Goal: Find specific page/section: Find specific page/section

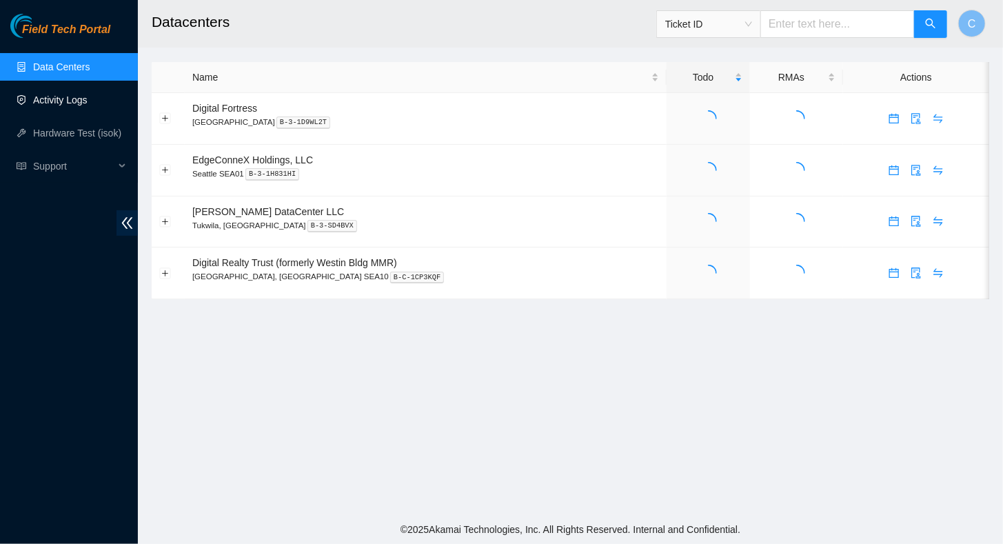
click at [43, 103] on link "Activity Logs" at bounding box center [60, 99] width 54 height 11
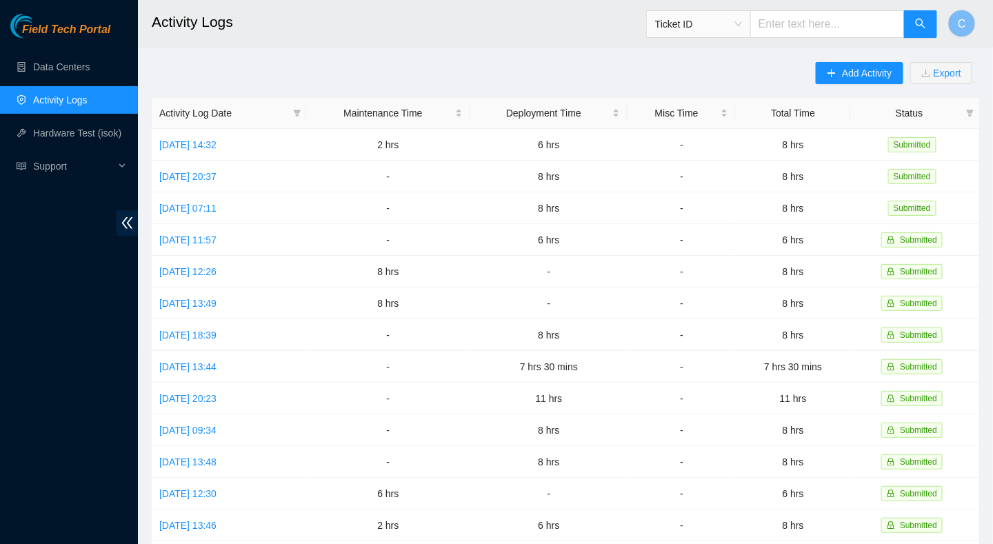
click at [72, 50] on ul "Data Centers Activity Logs Hardware Test (isok) Support" at bounding box center [69, 116] width 138 height 132
click at [65, 72] on link "Data Centers" at bounding box center [61, 66] width 57 height 11
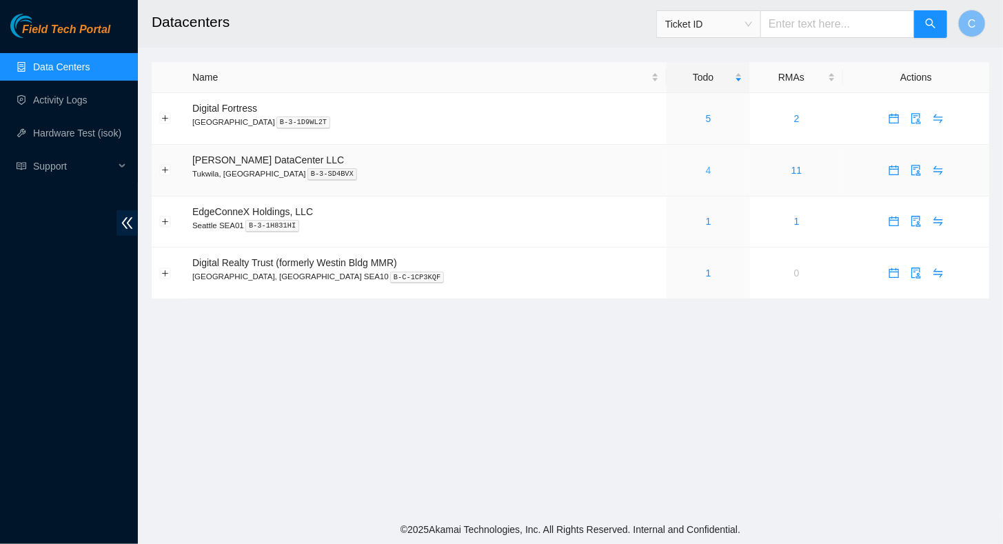
click at [706, 170] on link "4" at bounding box center [709, 170] width 6 height 11
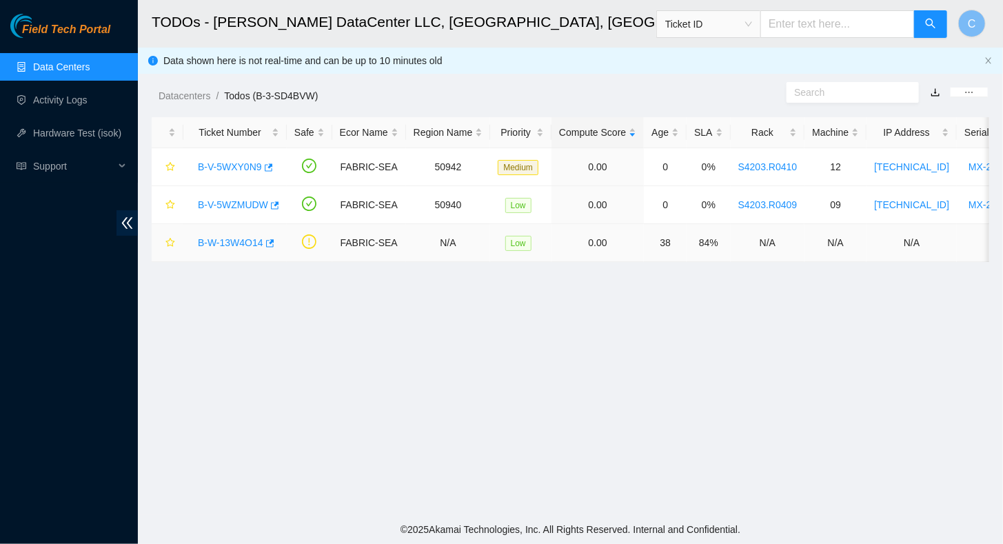
click at [232, 243] on link "B-W-13W4O14" at bounding box center [230, 242] width 65 height 11
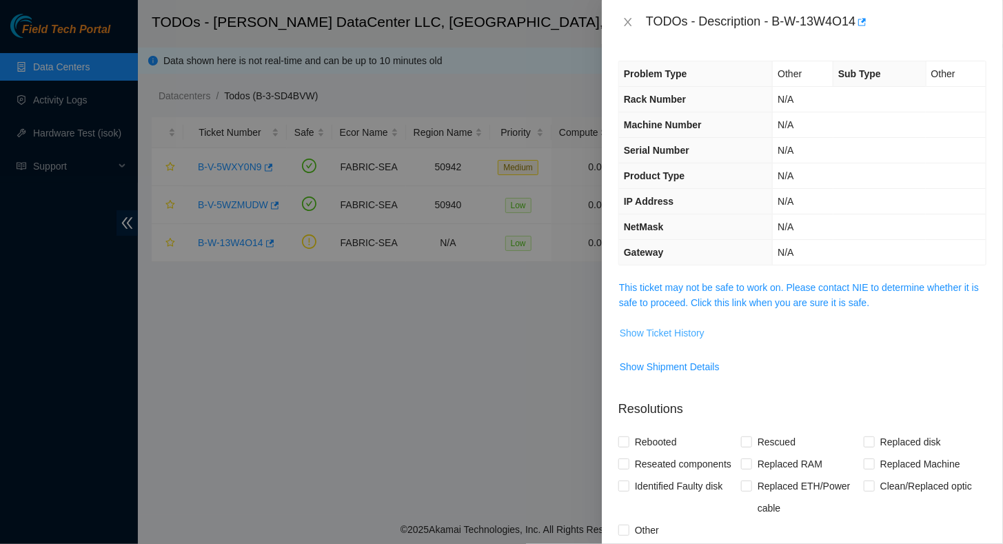
click at [673, 328] on span "Show Ticket History" at bounding box center [662, 332] width 85 height 15
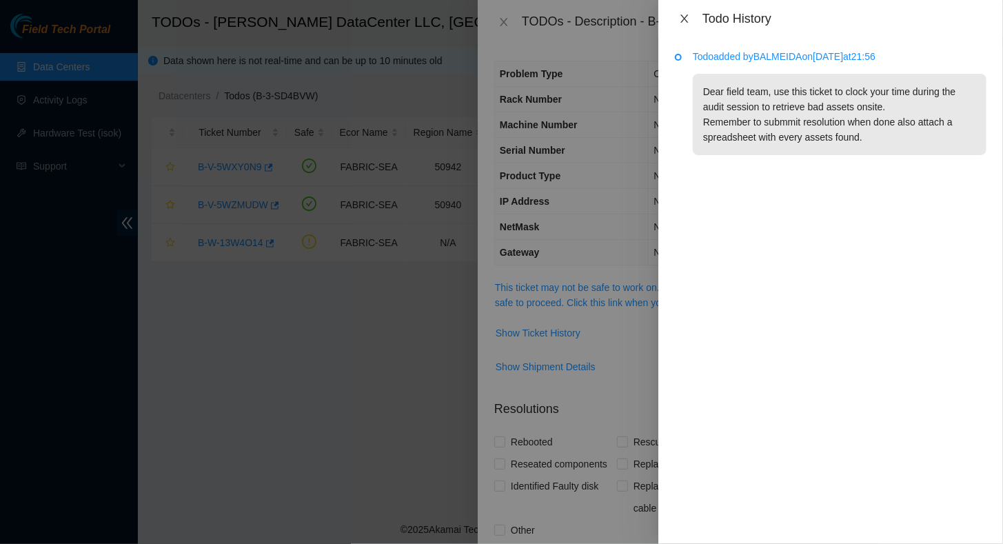
click at [684, 17] on icon "close" at bounding box center [684, 18] width 11 height 11
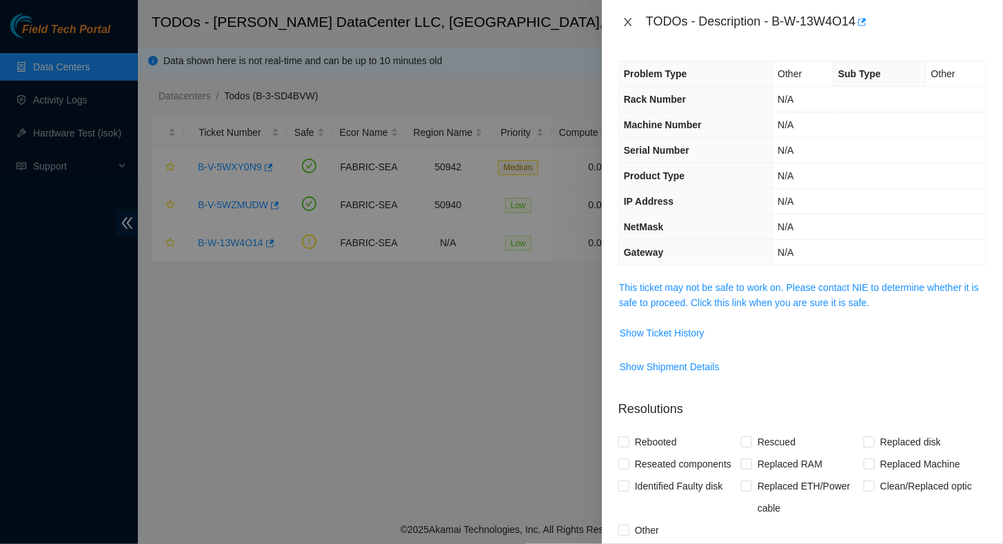
click at [629, 21] on icon "close" at bounding box center [627, 22] width 11 height 11
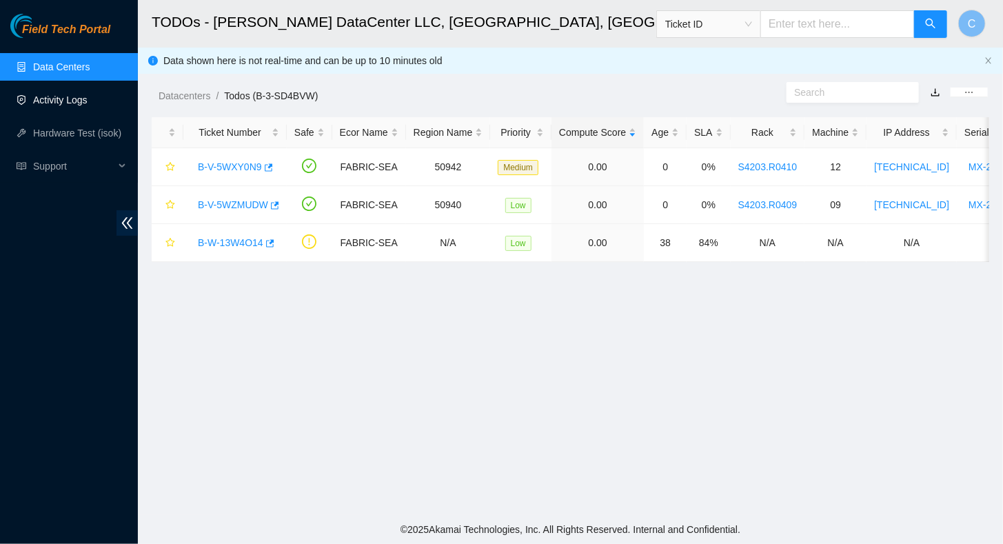
click at [77, 105] on link "Activity Logs" at bounding box center [60, 99] width 54 height 11
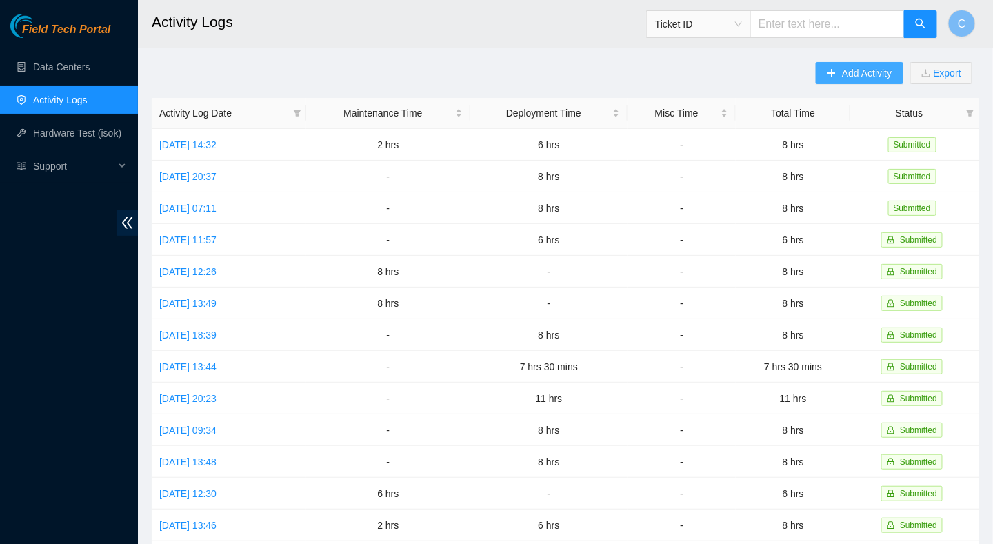
click at [827, 75] on icon "plus" at bounding box center [831, 73] width 10 height 10
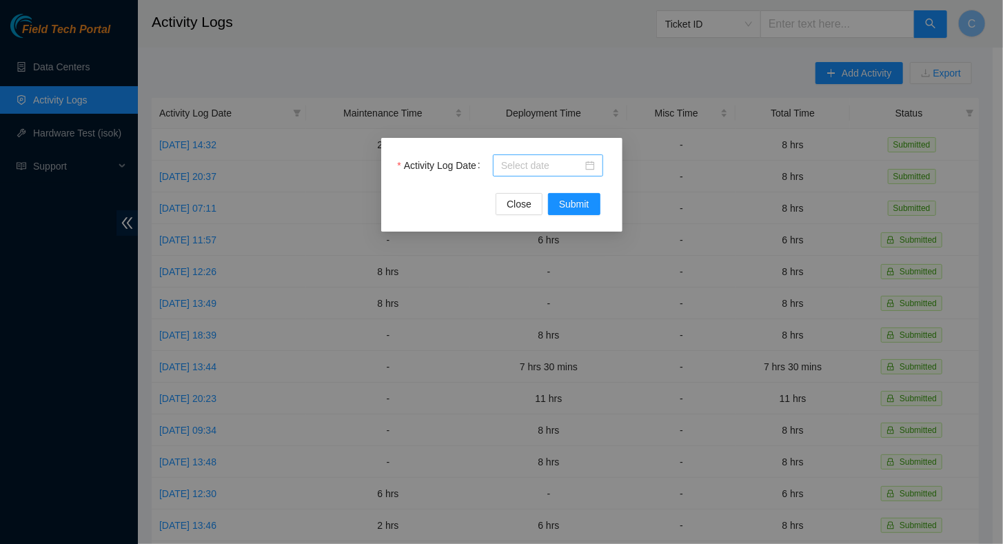
click at [558, 162] on input "Activity Log Date" at bounding box center [541, 165] width 81 height 15
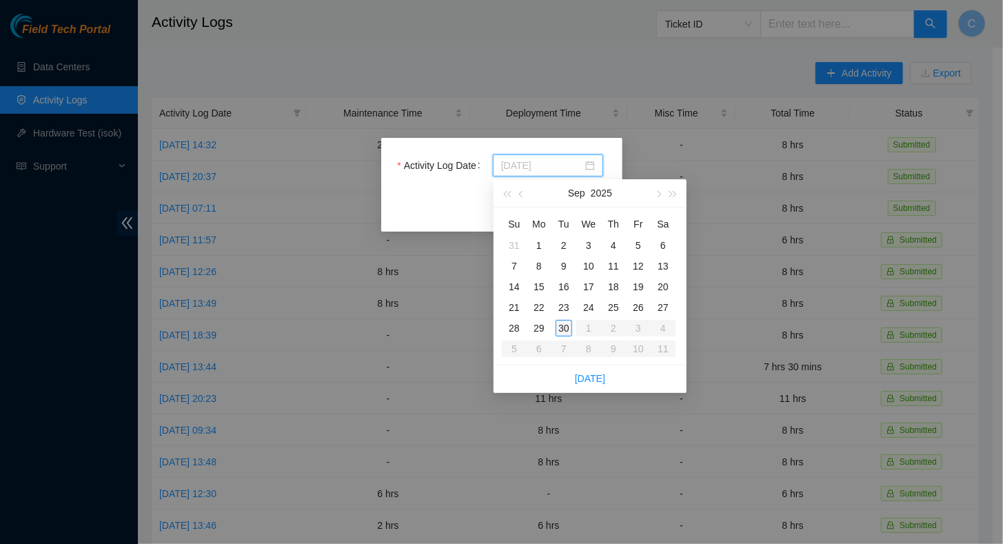
type input "2025-09-30"
click at [563, 332] on div "30" at bounding box center [564, 328] width 17 height 17
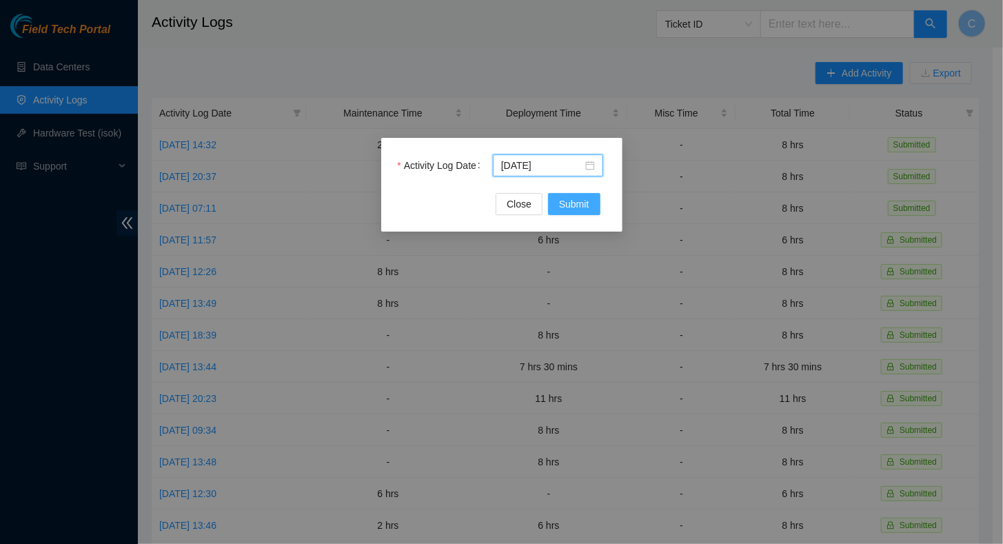
click at [576, 208] on span "Submit" at bounding box center [574, 203] width 30 height 15
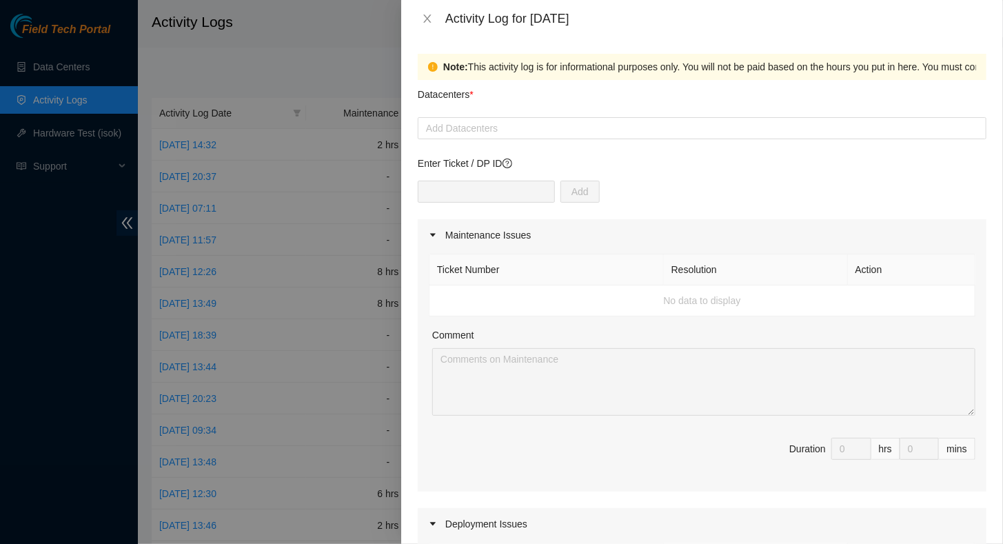
click at [54, 278] on div at bounding box center [501, 272] width 1003 height 544
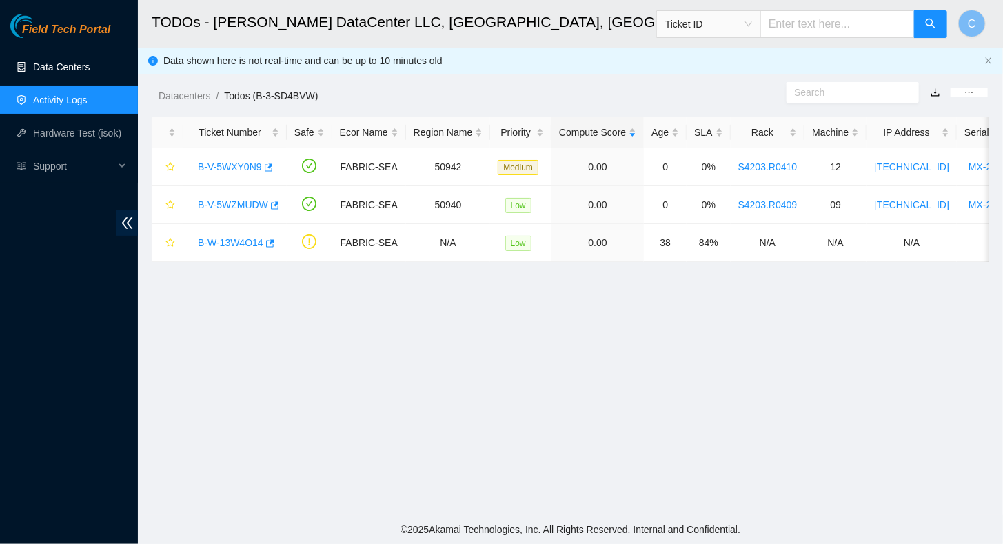
click at [52, 70] on link "Data Centers" at bounding box center [61, 66] width 57 height 11
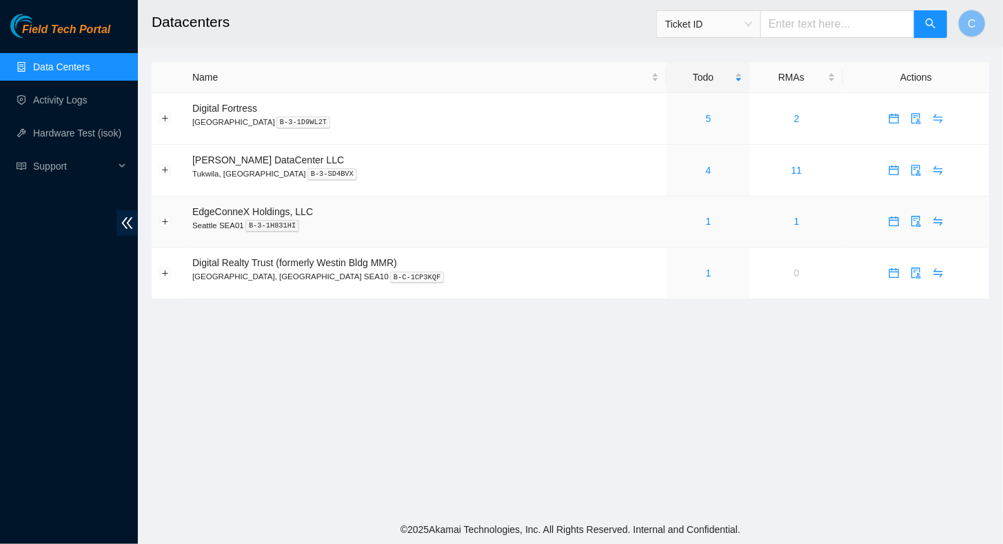
click at [675, 220] on div "1" at bounding box center [708, 221] width 68 height 15
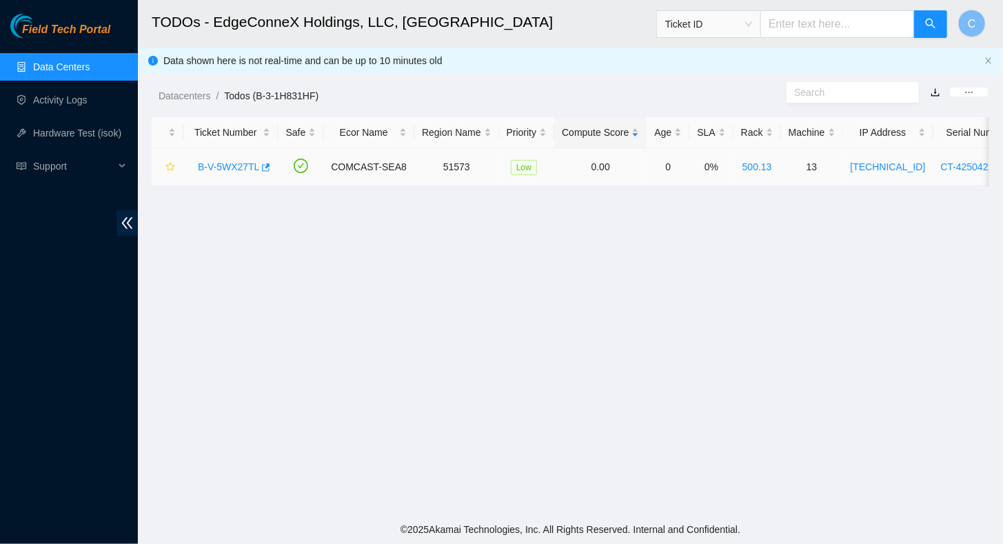
click at [232, 168] on link "B-V-5WX27TL" at bounding box center [228, 166] width 61 height 11
